Goal: Task Accomplishment & Management: Use online tool/utility

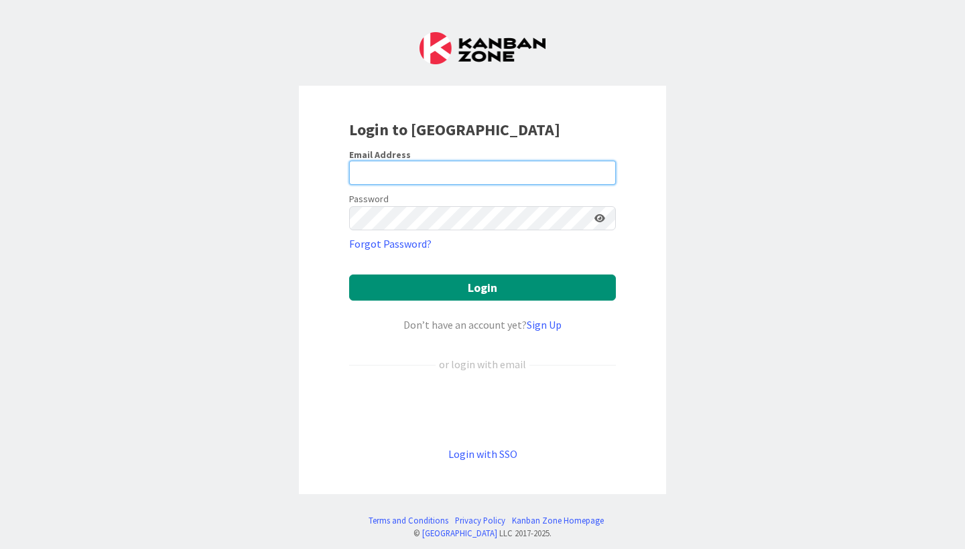
type input "[PERSON_NAME]"
click at [421, 175] on input "[PERSON_NAME]" at bounding box center [482, 173] width 267 height 24
click at [458, 455] on link "Login with SSO" at bounding box center [482, 453] width 69 height 13
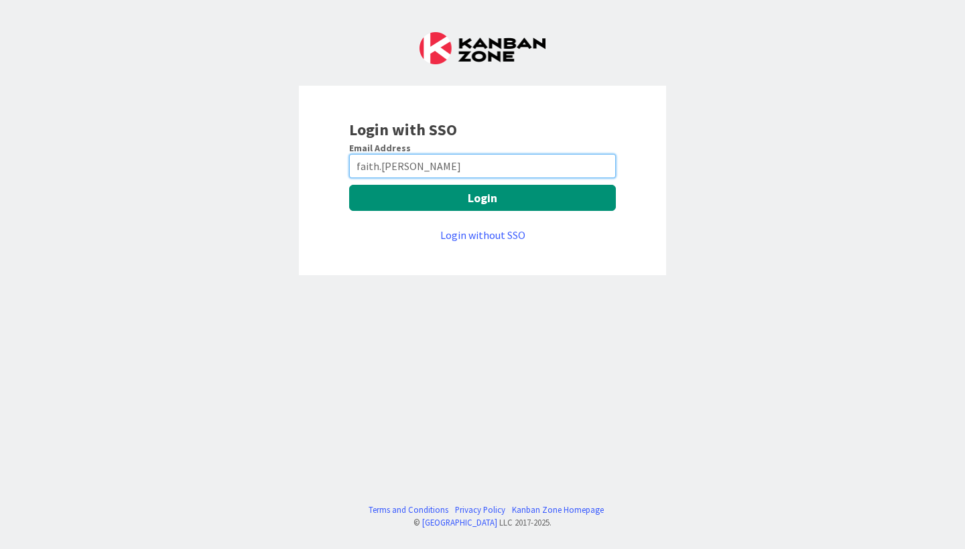
type input "[EMAIL_ADDRESS][PERSON_NAME][DOMAIN_NAME]"
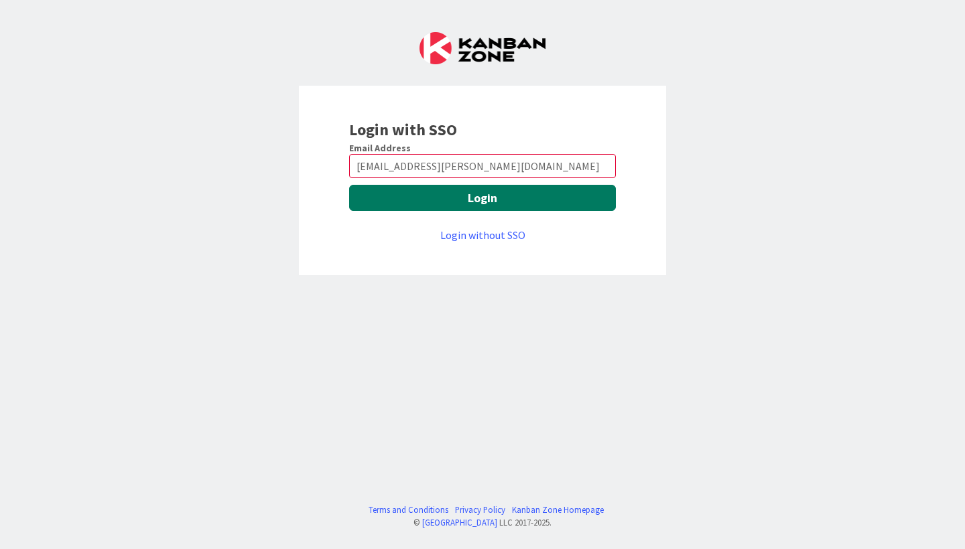
click at [453, 204] on button "Login" at bounding box center [482, 198] width 267 height 26
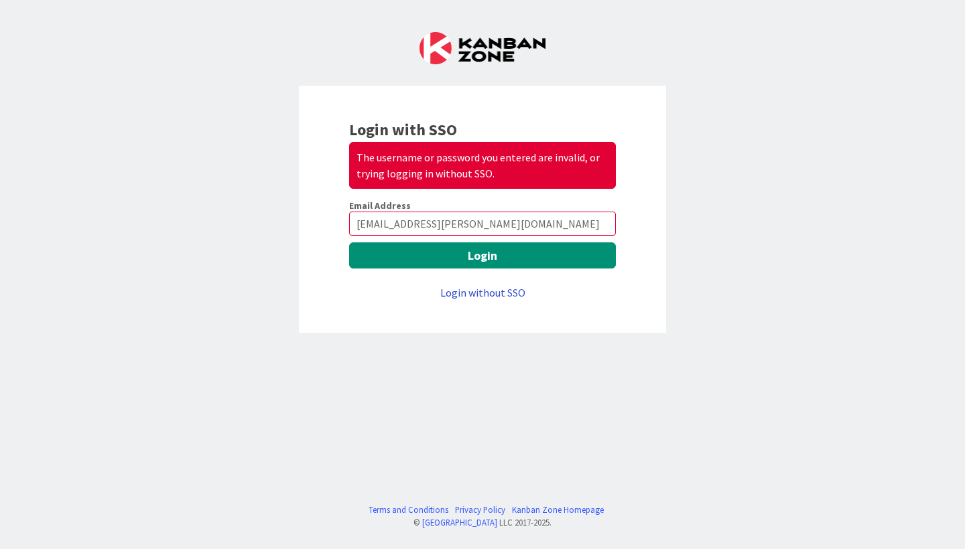
click at [506, 292] on link "Login without SSO" at bounding box center [482, 292] width 85 height 13
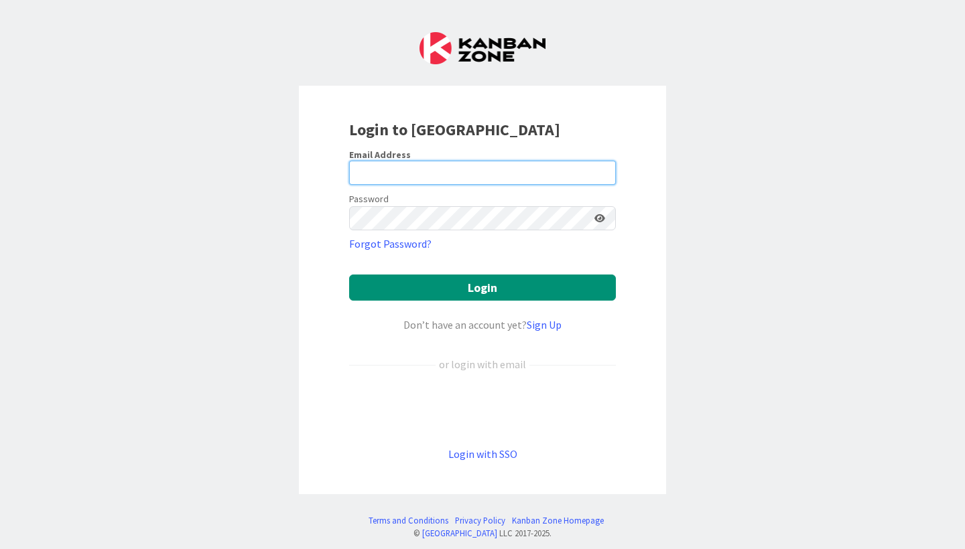
type input "[EMAIL_ADDRESS][PERSON_NAME][DOMAIN_NAME]"
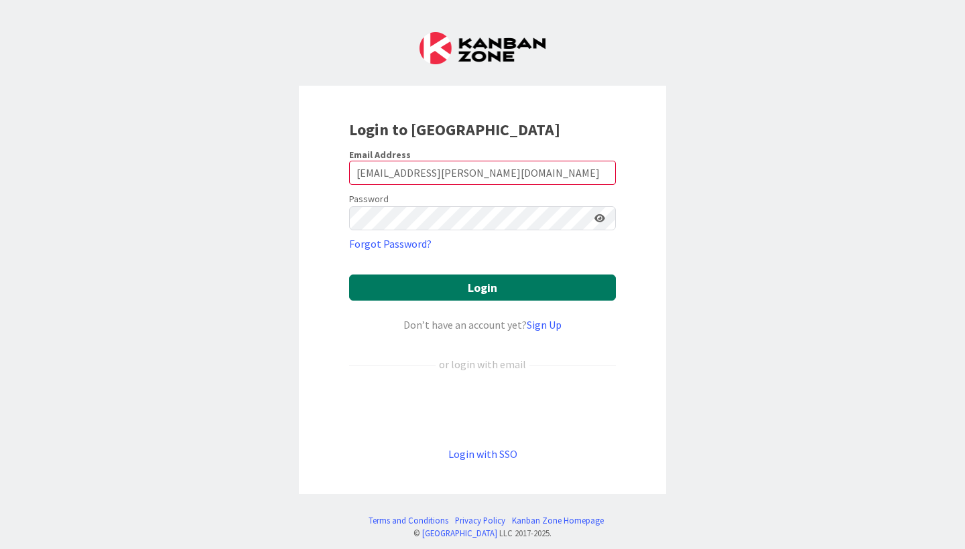
click at [493, 286] on button "Login" at bounding box center [482, 288] width 267 height 26
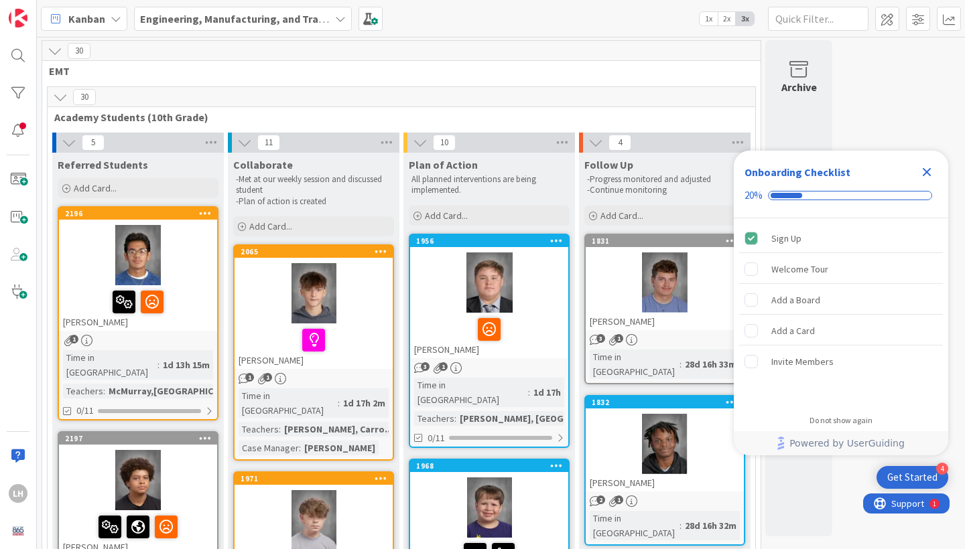
click at [924, 173] on icon "Close Checklist" at bounding box center [926, 172] width 9 height 9
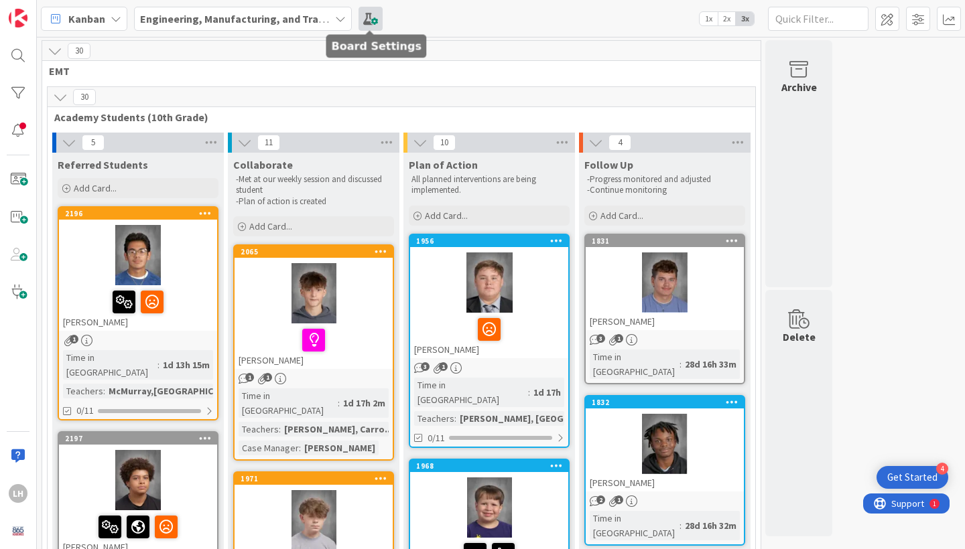
click at [369, 13] on span at bounding box center [370, 19] width 24 height 24
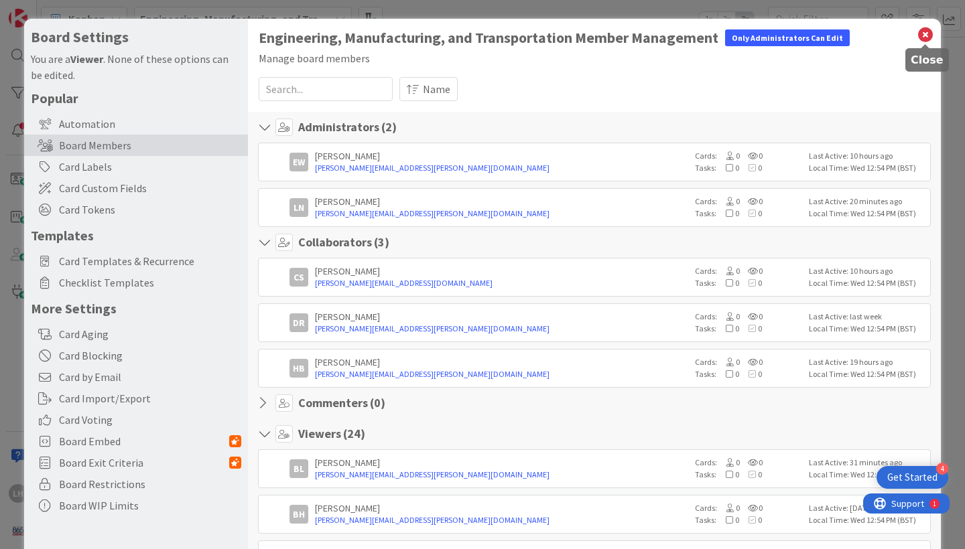
click at [927, 40] on icon at bounding box center [924, 34] width 17 height 19
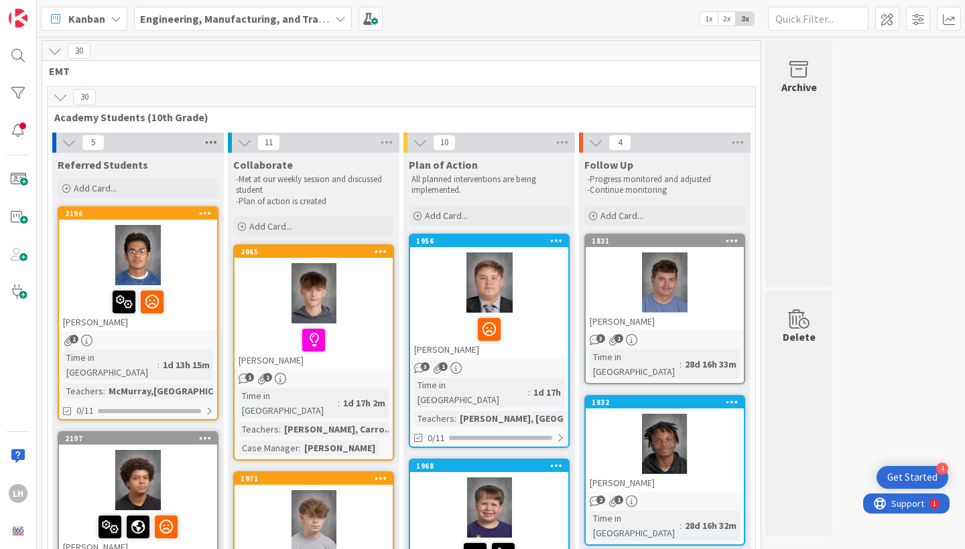
click at [214, 139] on icon at bounding box center [210, 143] width 17 height 20
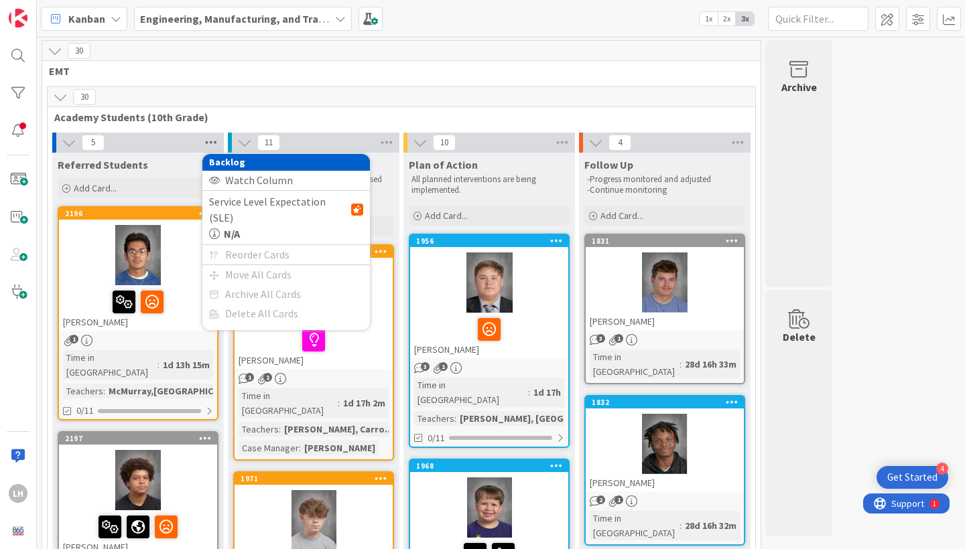
click at [214, 139] on icon at bounding box center [210, 143] width 17 height 20
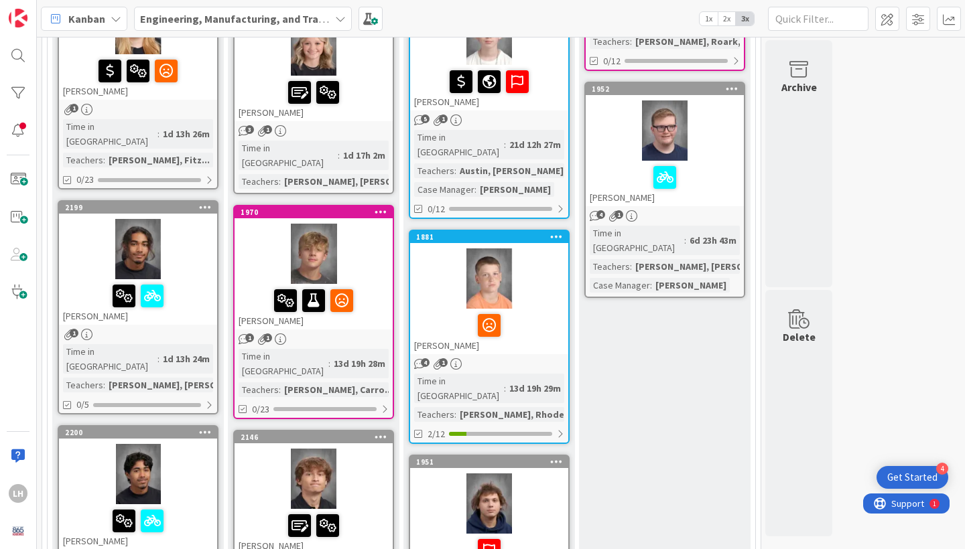
scroll to position [705, 0]
